Goal: Task Accomplishment & Management: Manage account settings

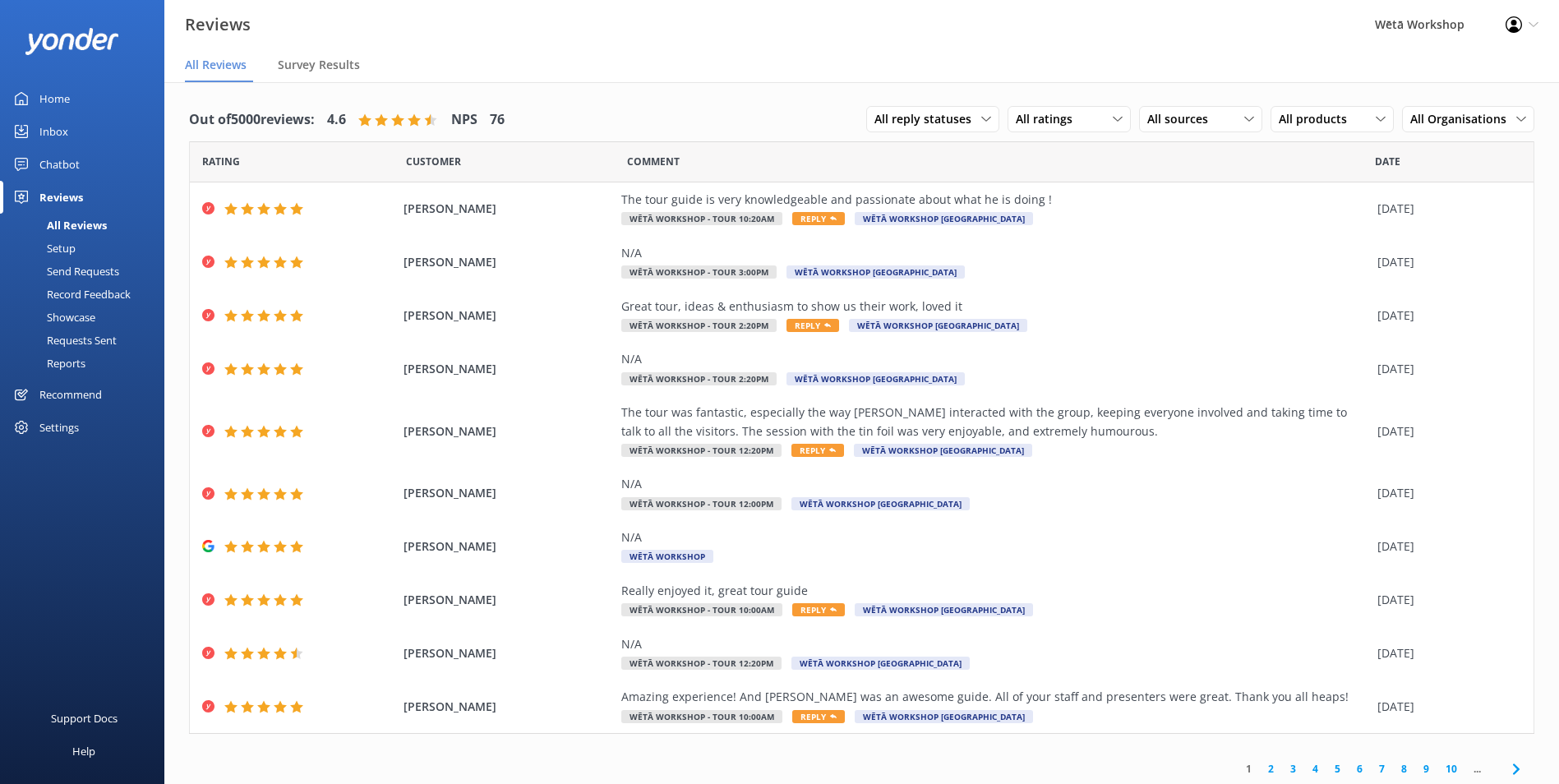
click at [1529, 27] on icon at bounding box center [1534, 24] width 10 height 10
click at [1452, 109] on link "Logout" at bounding box center [1478, 112] width 165 height 41
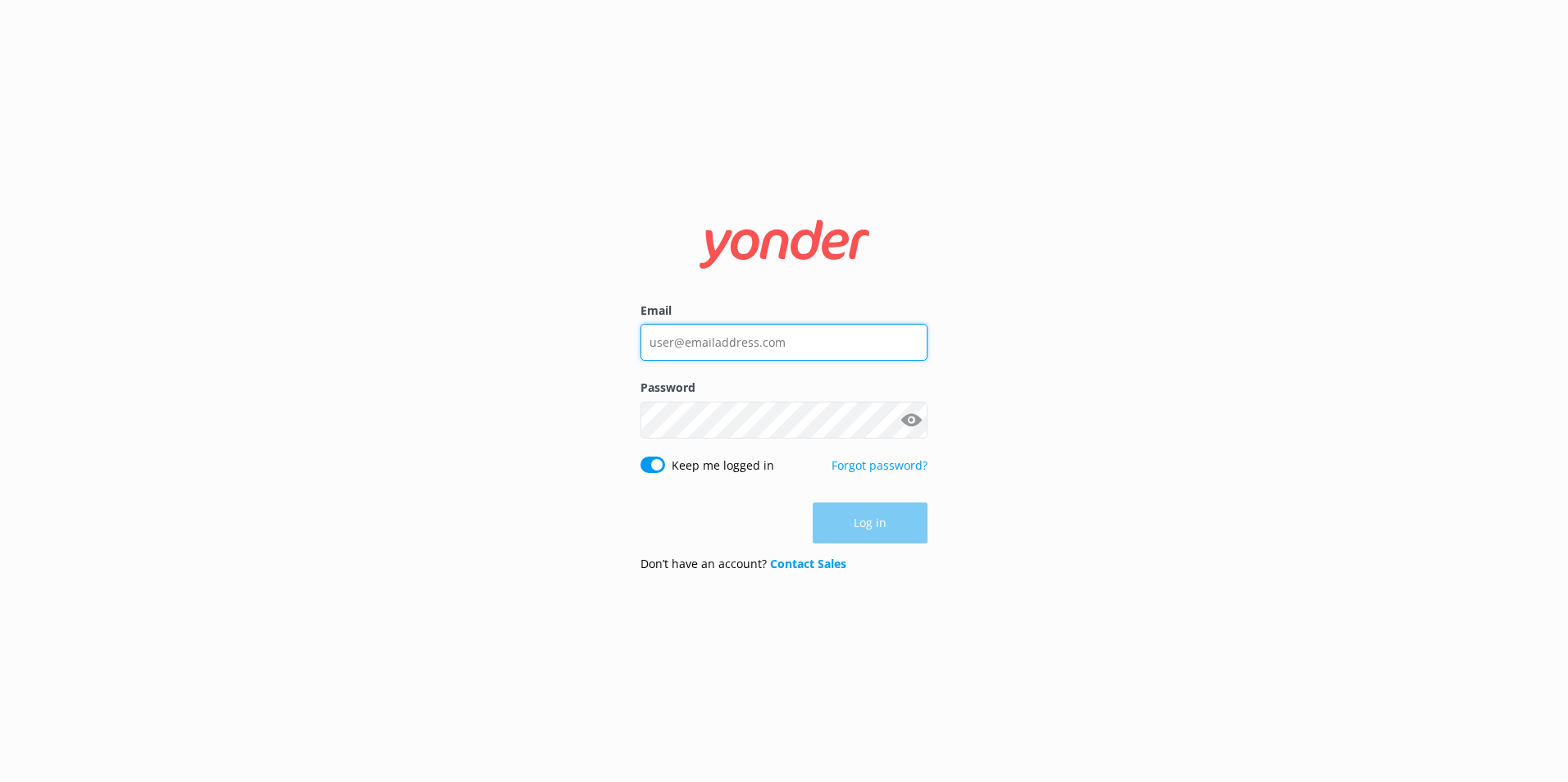
type input "[PERSON_NAME][EMAIL_ADDRESS][PERSON_NAME][DOMAIN_NAME]"
